Goal: Task Accomplishment & Management: Manage account settings

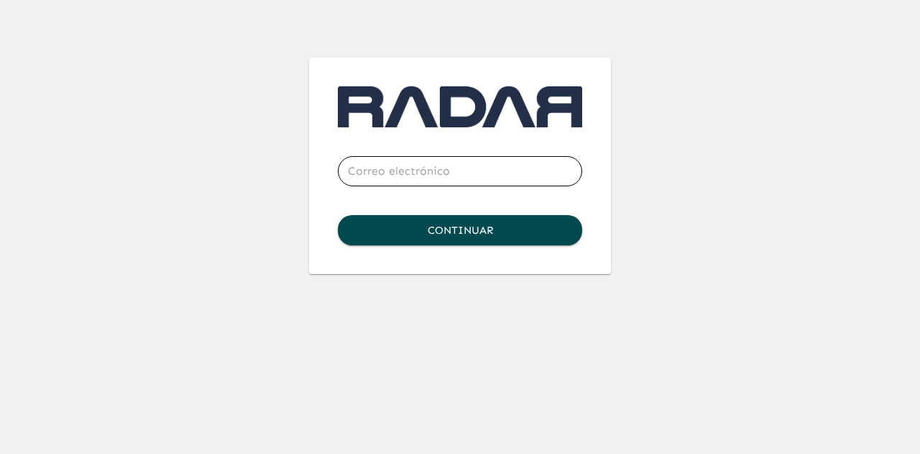
click at [413, 172] on input "email" at bounding box center [460, 171] width 244 height 40
type input "[EMAIL_ADDRESS][DOMAIN_NAME]"
click at [436, 226] on button "Continuar" at bounding box center [460, 230] width 244 height 30
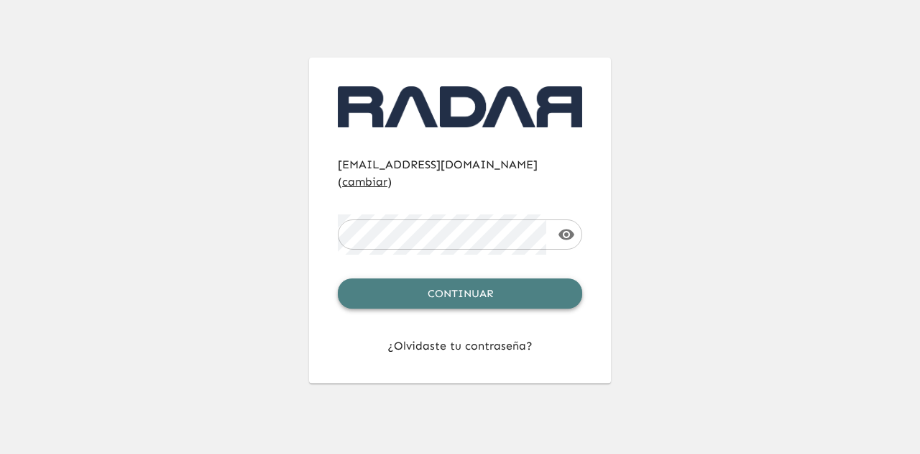
click at [457, 278] on button "Continuar" at bounding box center [460, 293] width 244 height 30
